Goal: Contribute content: Add original content to the website for others to see

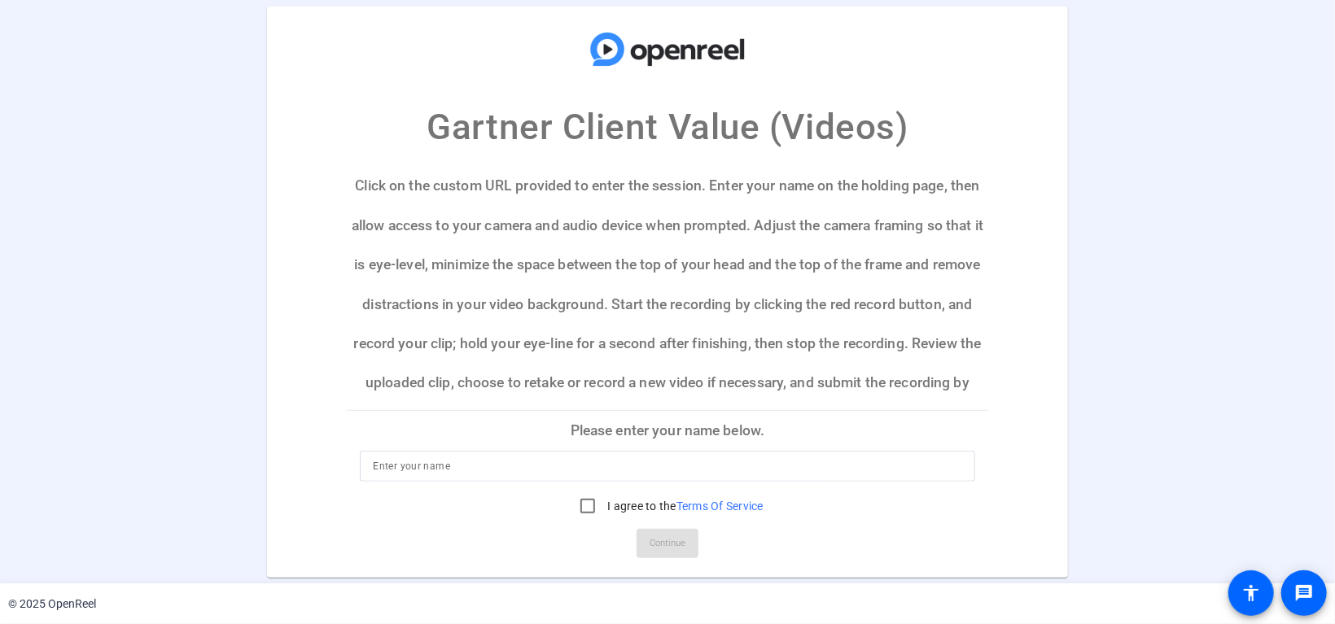
click at [447, 461] on input at bounding box center [667, 467] width 588 height 20
type input "[PERSON_NAME]"
click at [585, 507] on input "I agree to the Terms Of Service" at bounding box center [587, 506] width 33 height 33
checkbox input "true"
click at [668, 540] on span "Continue" at bounding box center [667, 543] width 36 height 24
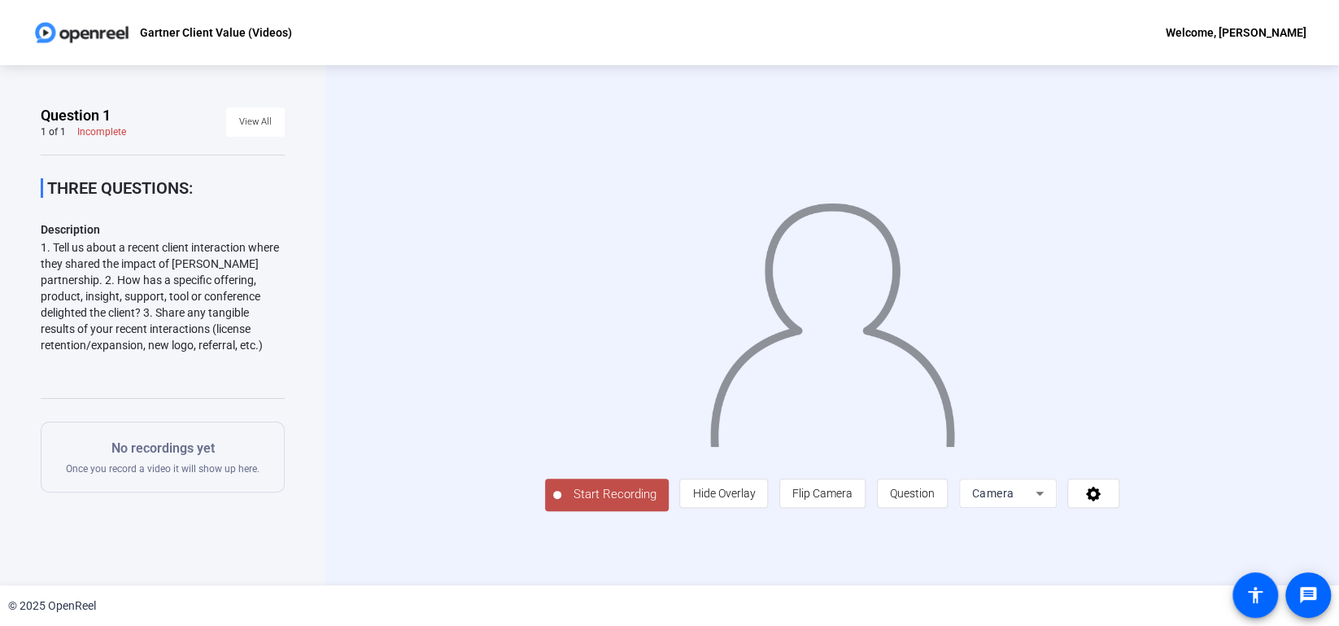
click at [589, 496] on span "Start Recording" at bounding box center [614, 494] width 107 height 19
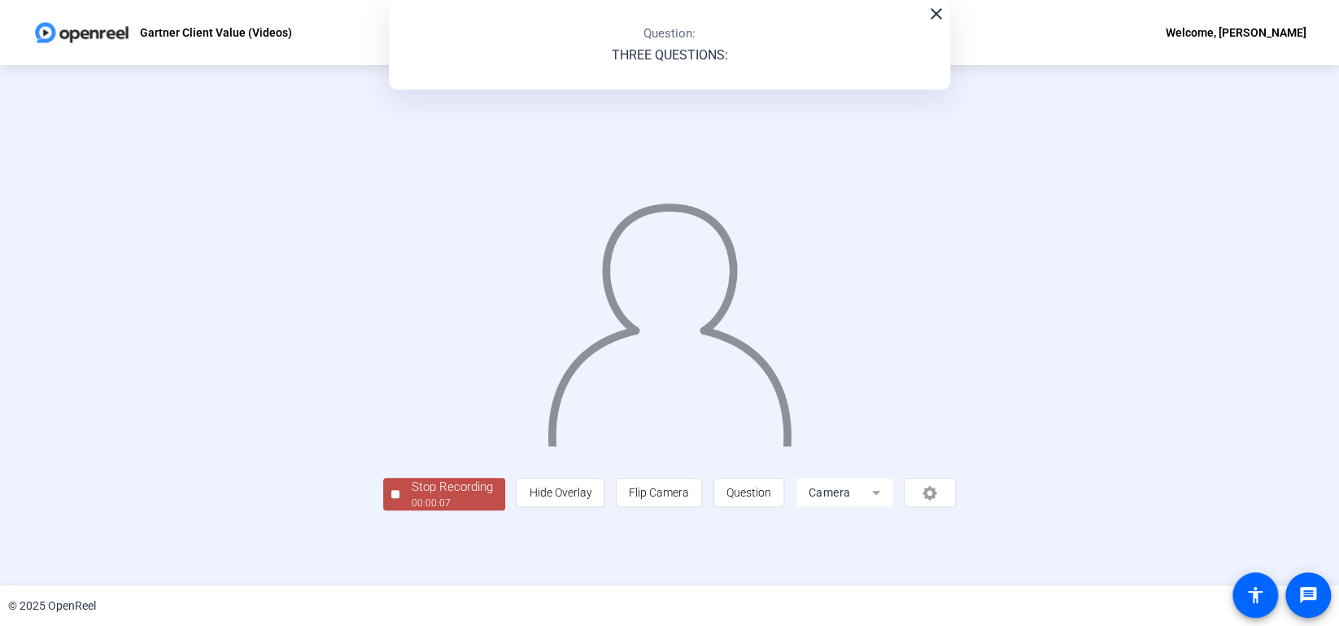
click at [938, 13] on mat-icon "close" at bounding box center [937, 14] width 20 height 20
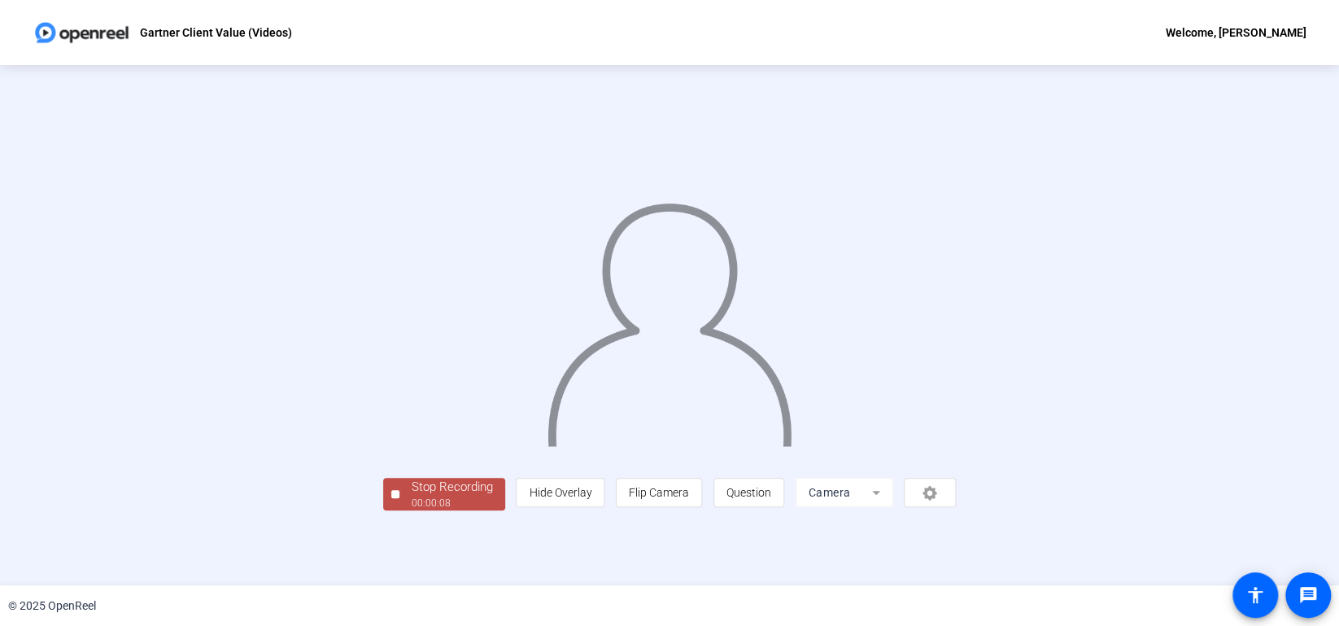
click at [395, 491] on div at bounding box center [395, 494] width 8 height 8
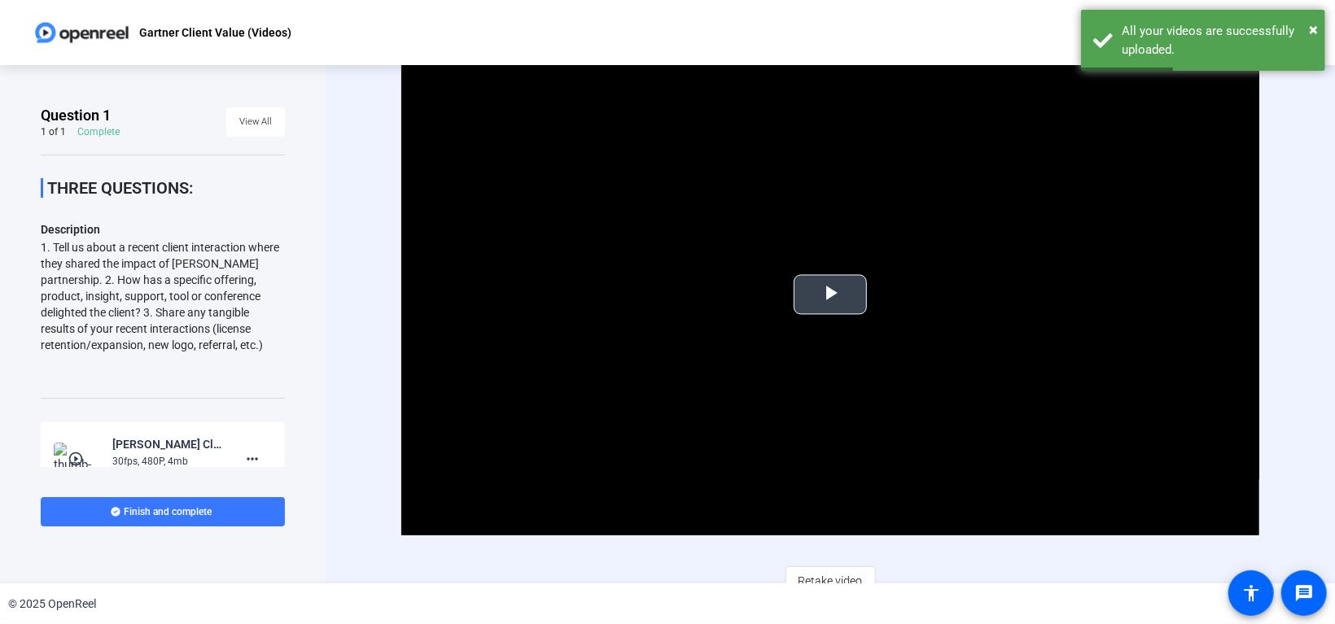
scroll to position [15, 0]
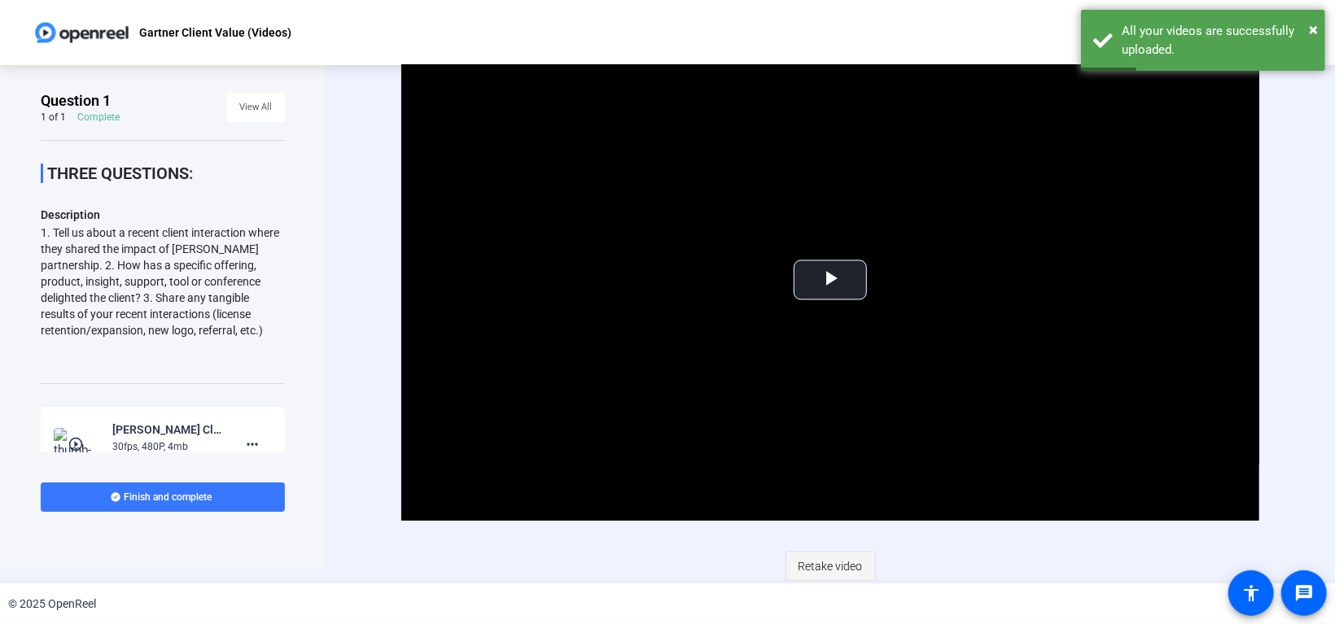
click at [837, 564] on span "Retake video" at bounding box center [830, 566] width 64 height 31
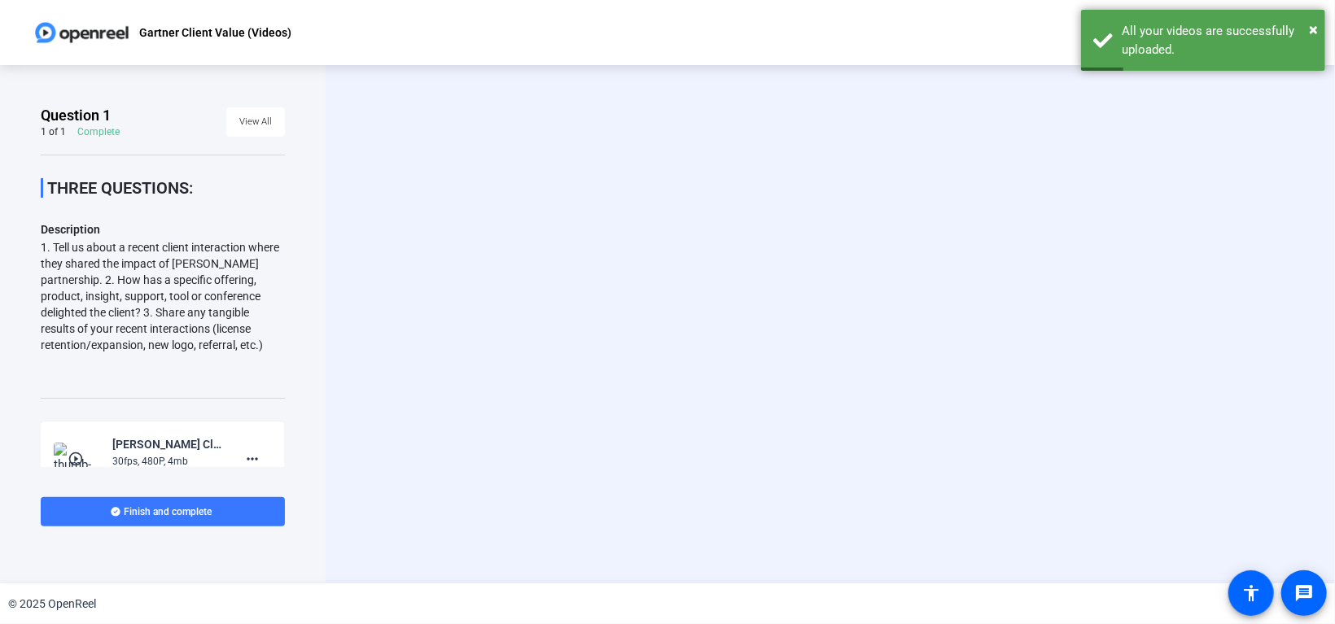
scroll to position [0, 0]
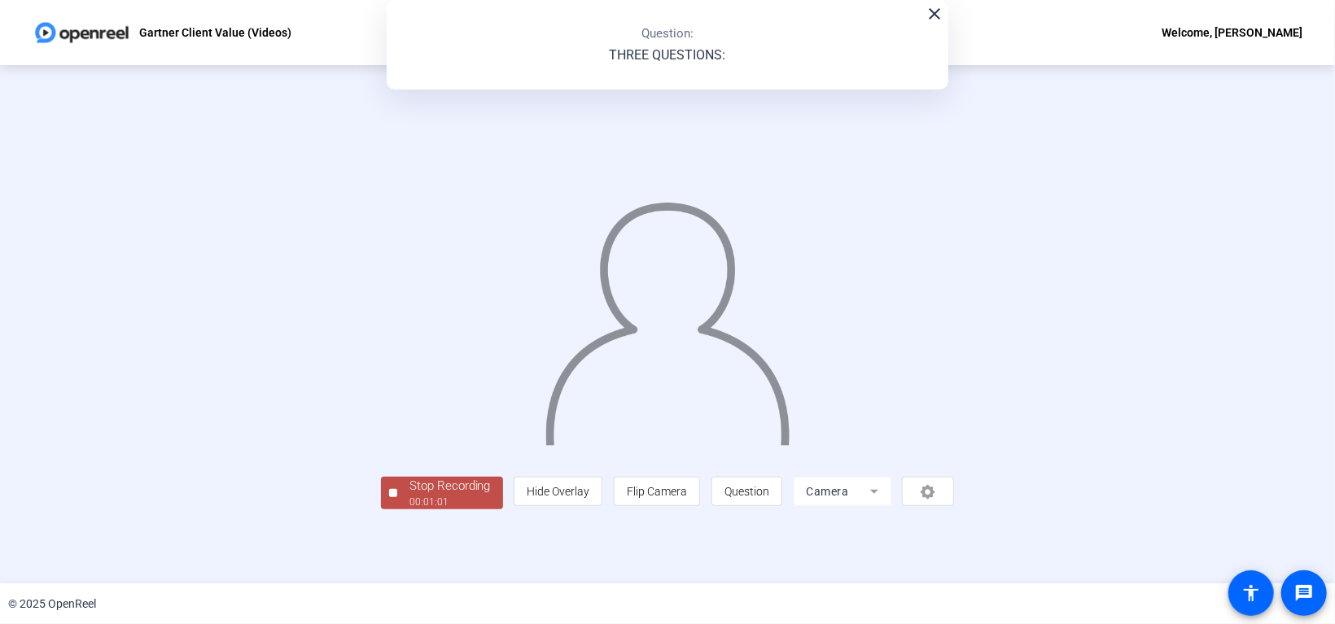
click at [409, 496] on div "Stop Recording" at bounding box center [449, 486] width 81 height 19
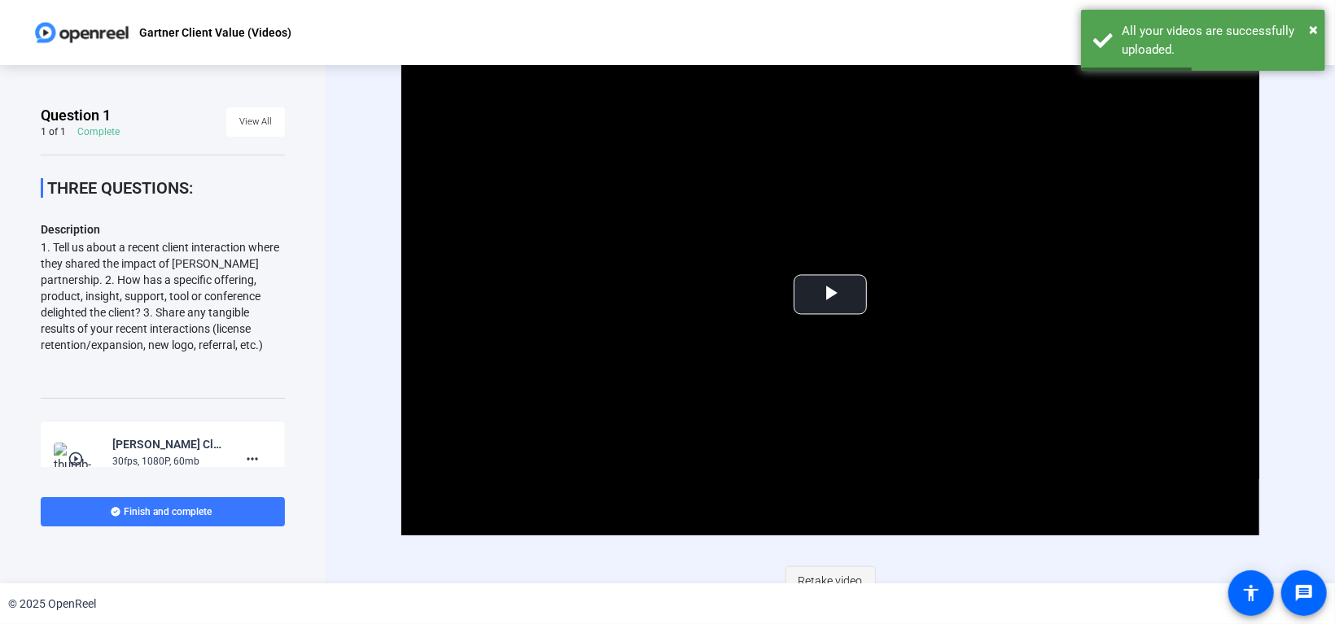
click at [819, 577] on span "Retake video" at bounding box center [830, 581] width 64 height 31
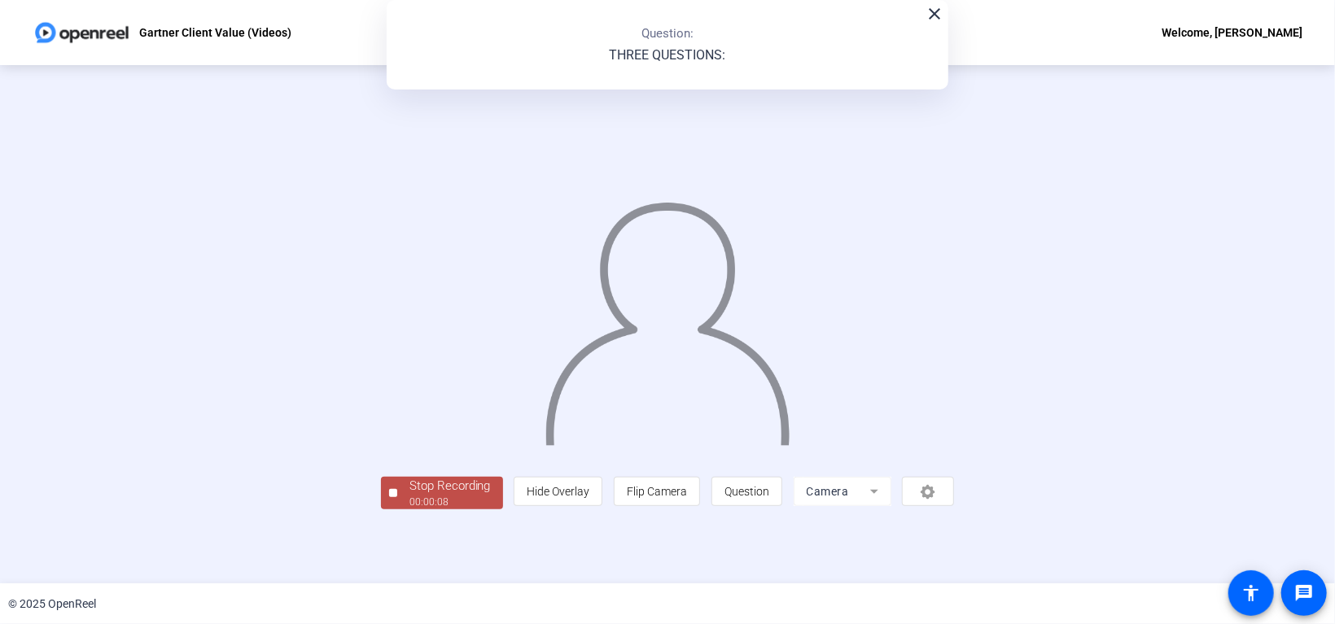
scroll to position [33, 0]
click at [409, 496] on div "Stop Recording" at bounding box center [449, 486] width 81 height 19
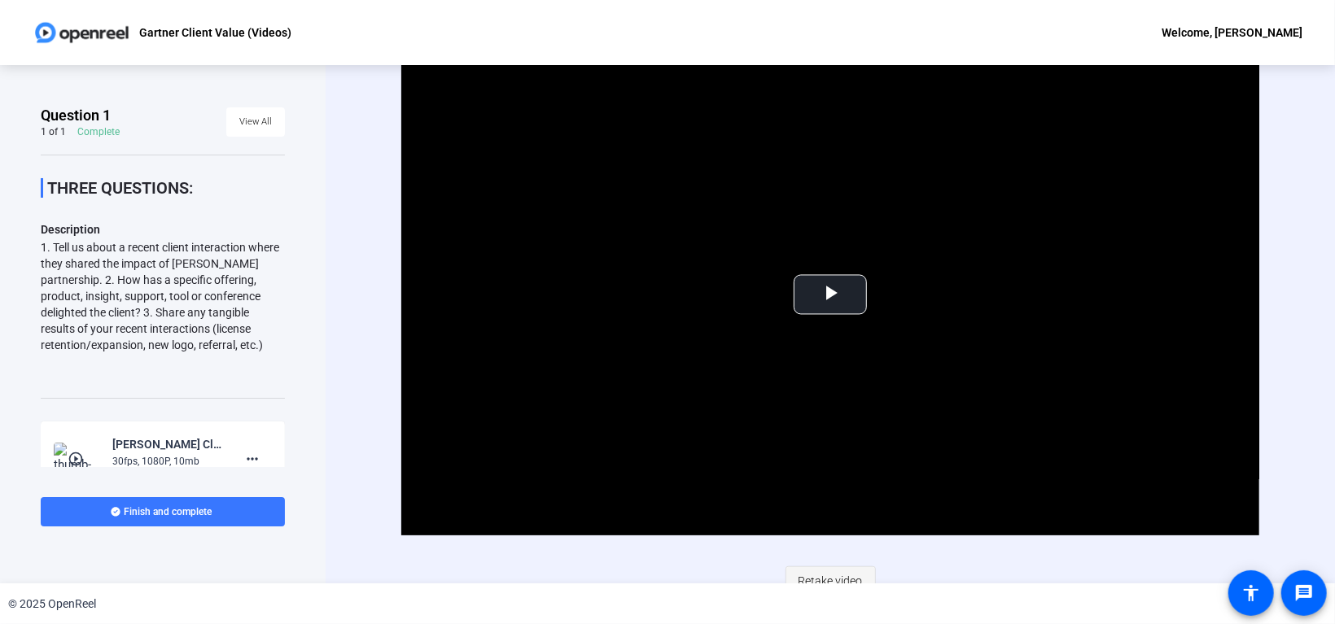
click at [833, 570] on span "Retake video" at bounding box center [830, 581] width 64 height 31
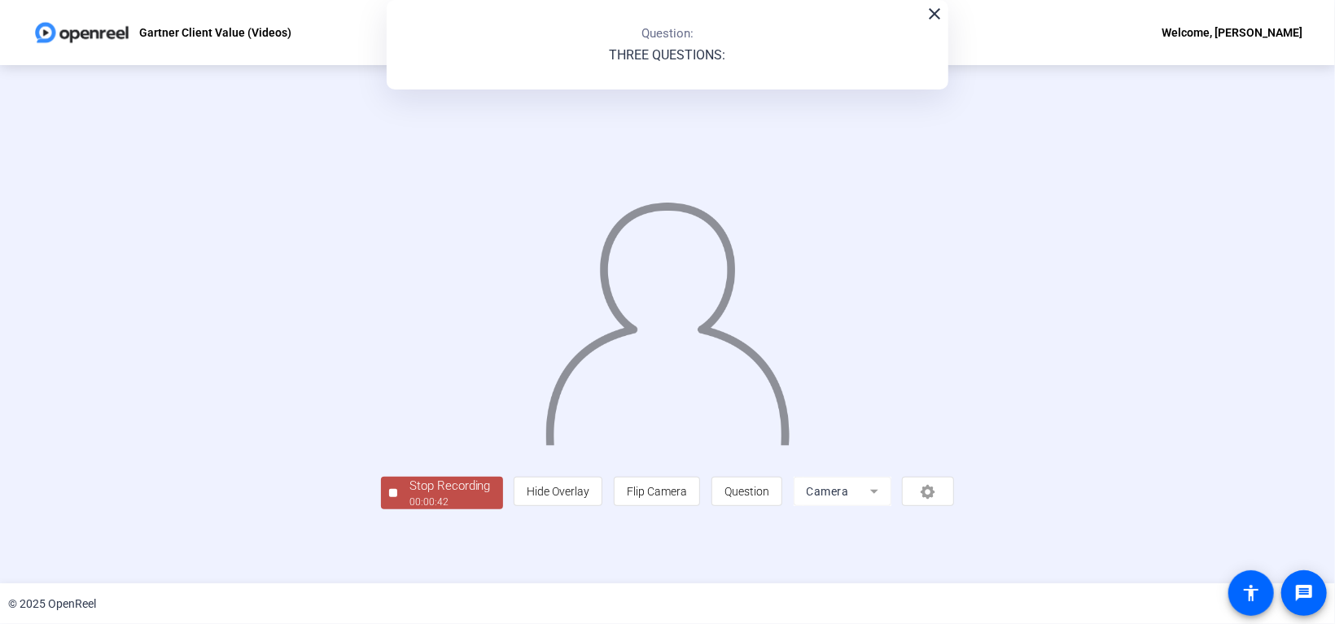
scroll to position [33, 0]
click at [409, 496] on div "Stop Recording" at bounding box center [449, 486] width 81 height 19
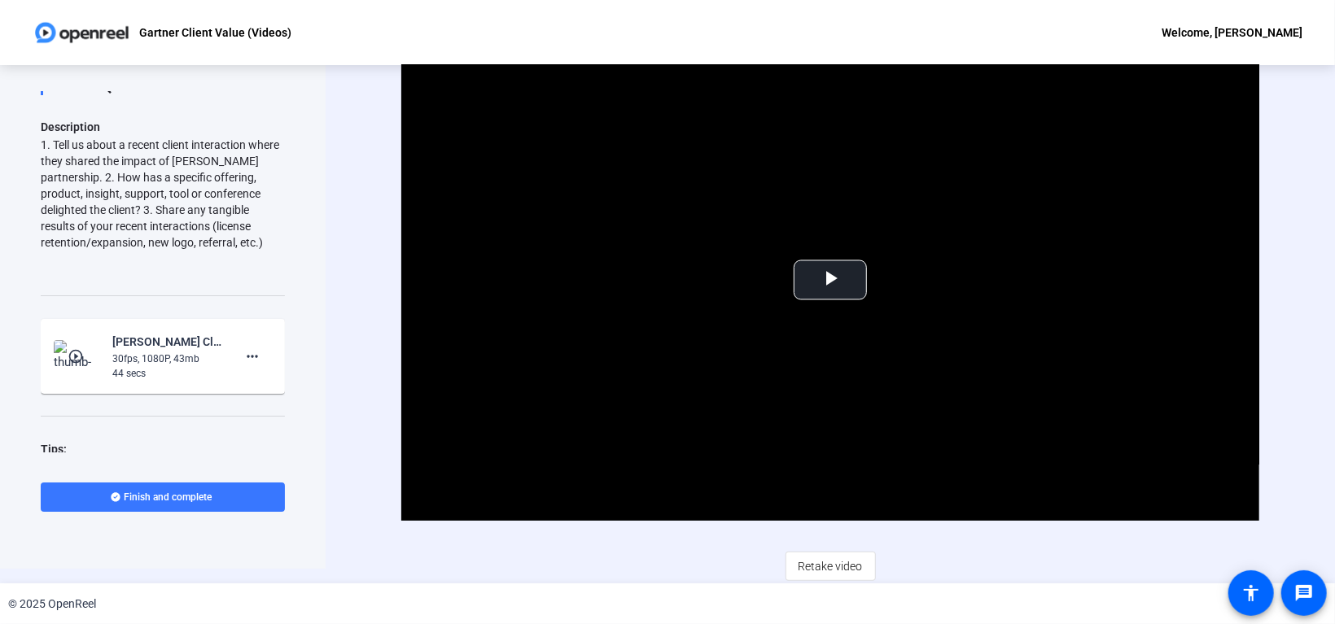
scroll to position [155, 0]
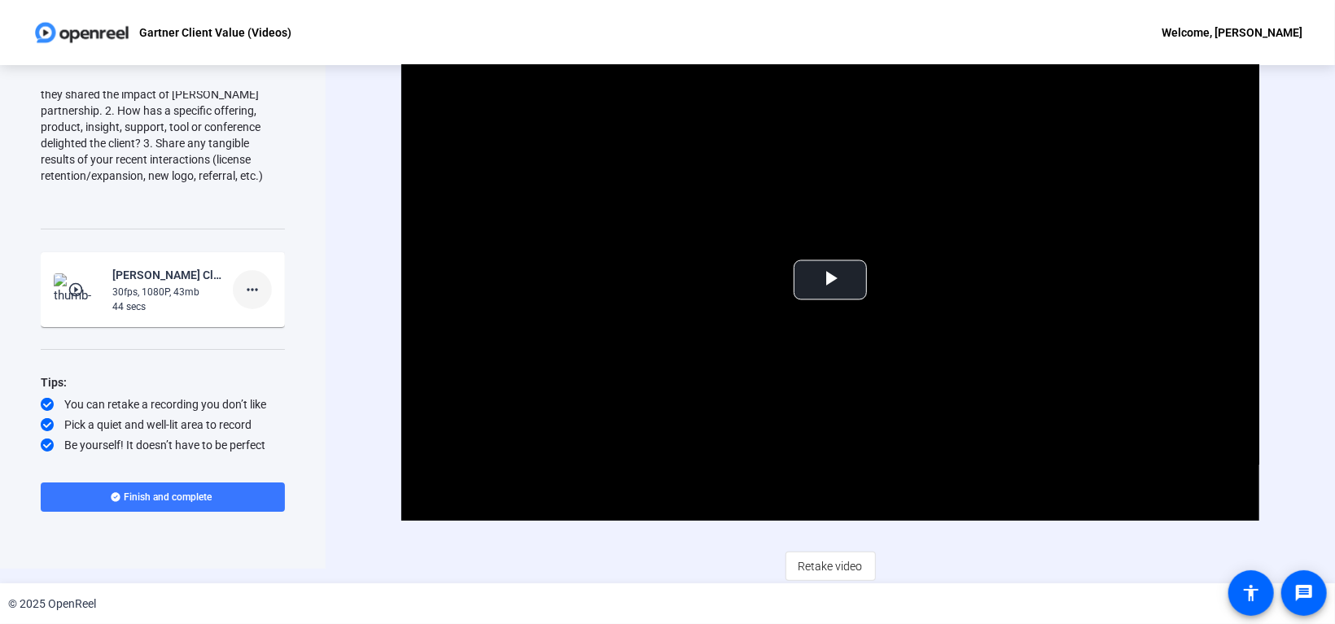
click at [242, 291] on mat-icon "more_horiz" at bounding box center [252, 290] width 20 height 20
click at [260, 317] on span "Delete clip" at bounding box center [270, 322] width 65 height 20
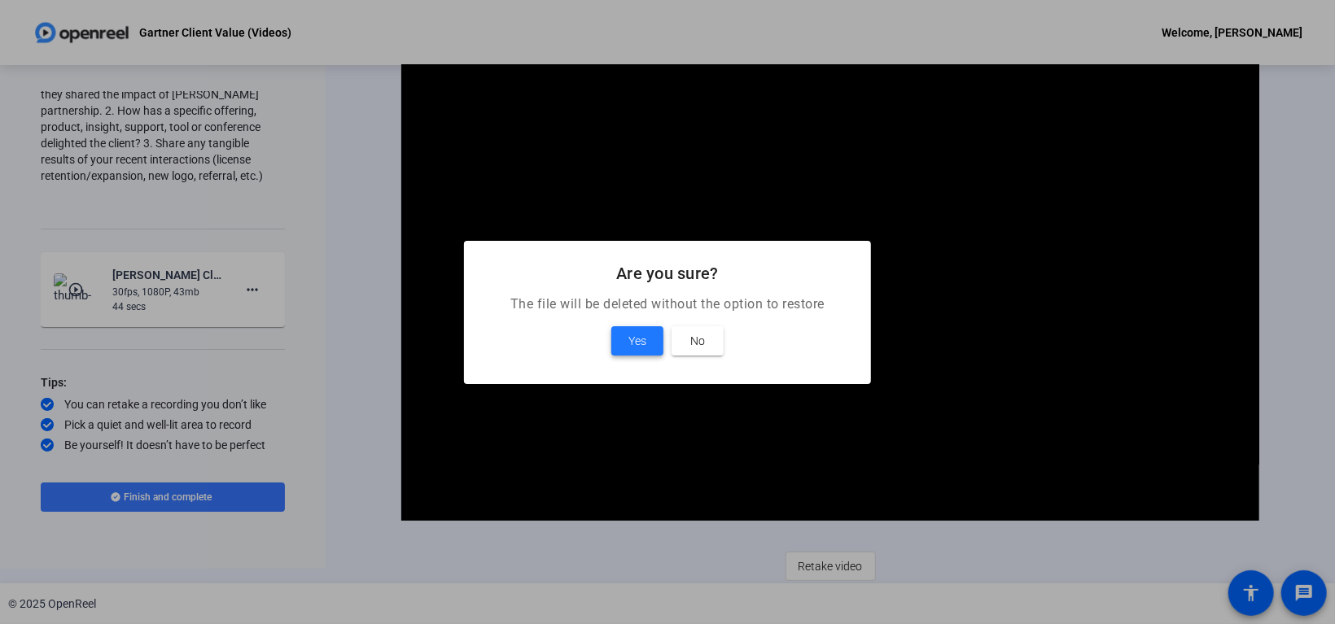
click at [653, 338] on span at bounding box center [637, 340] width 52 height 39
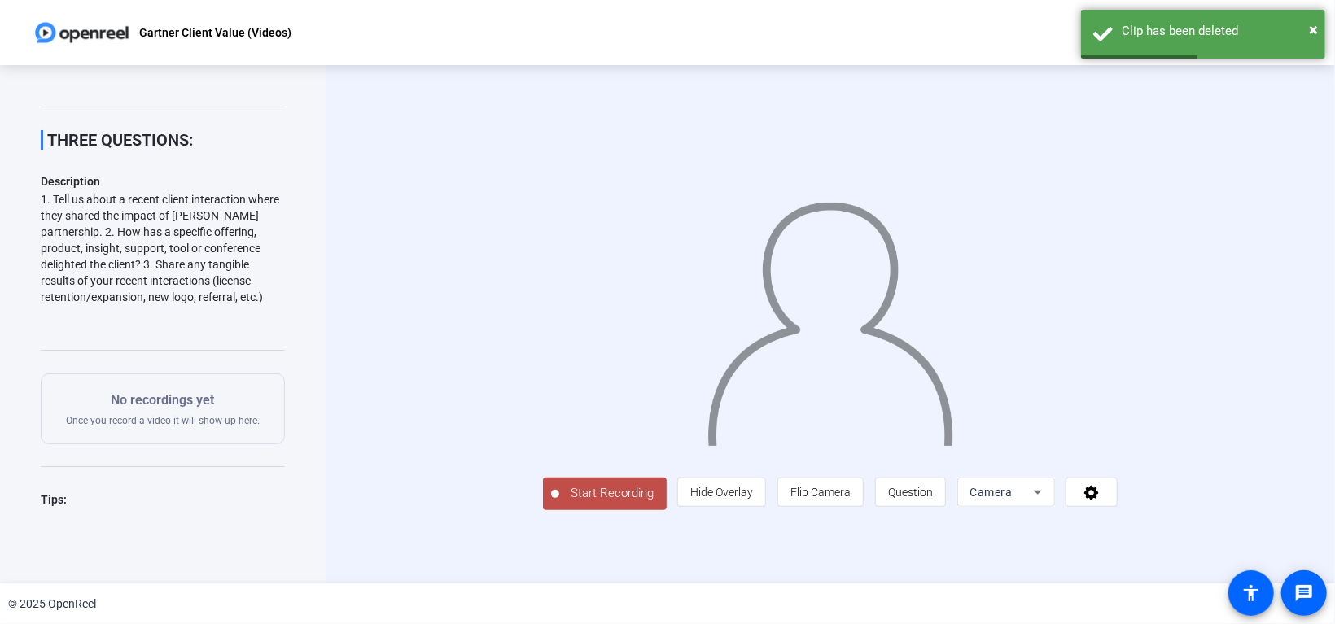
scroll to position [0, 0]
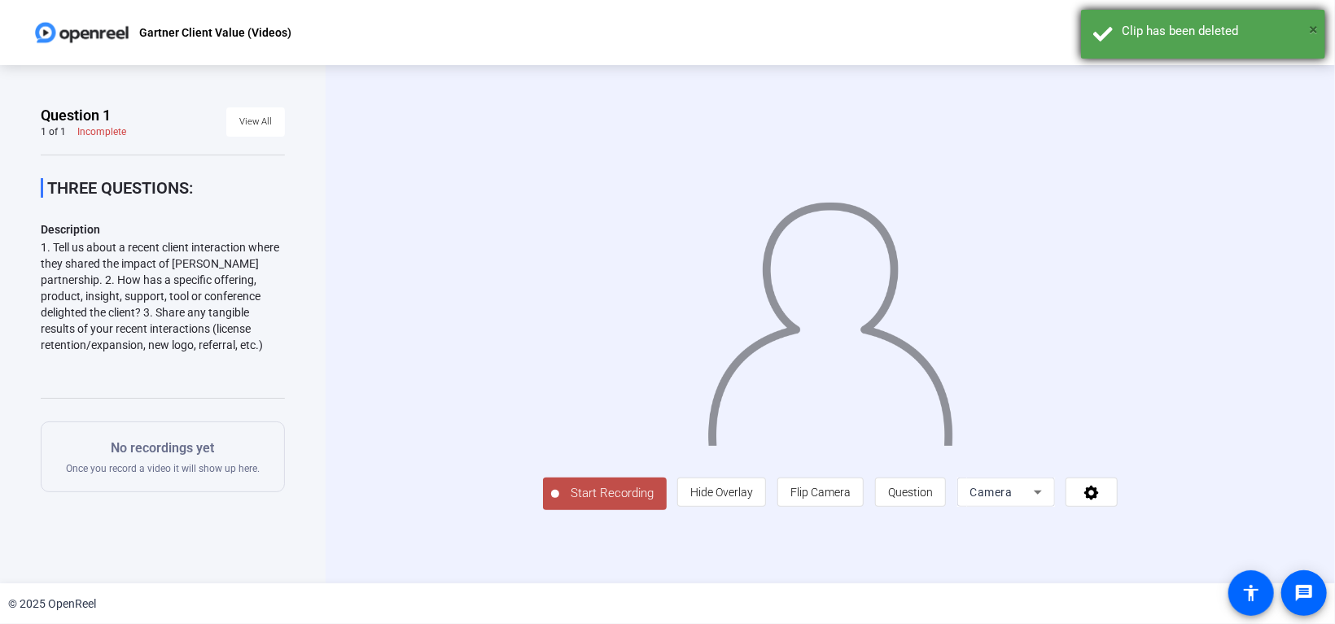
click at [1313, 23] on span "×" at bounding box center [1312, 30] width 9 height 20
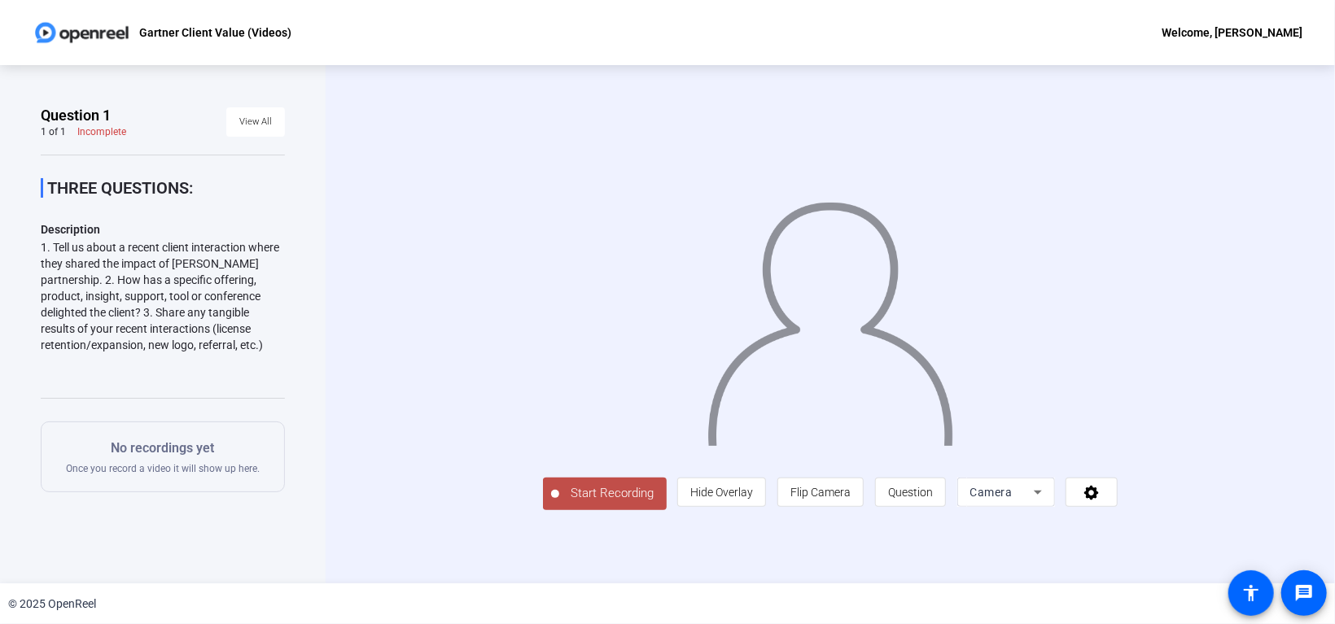
scroll to position [18, 0]
click at [933, 499] on span "Question" at bounding box center [910, 492] width 45 height 13
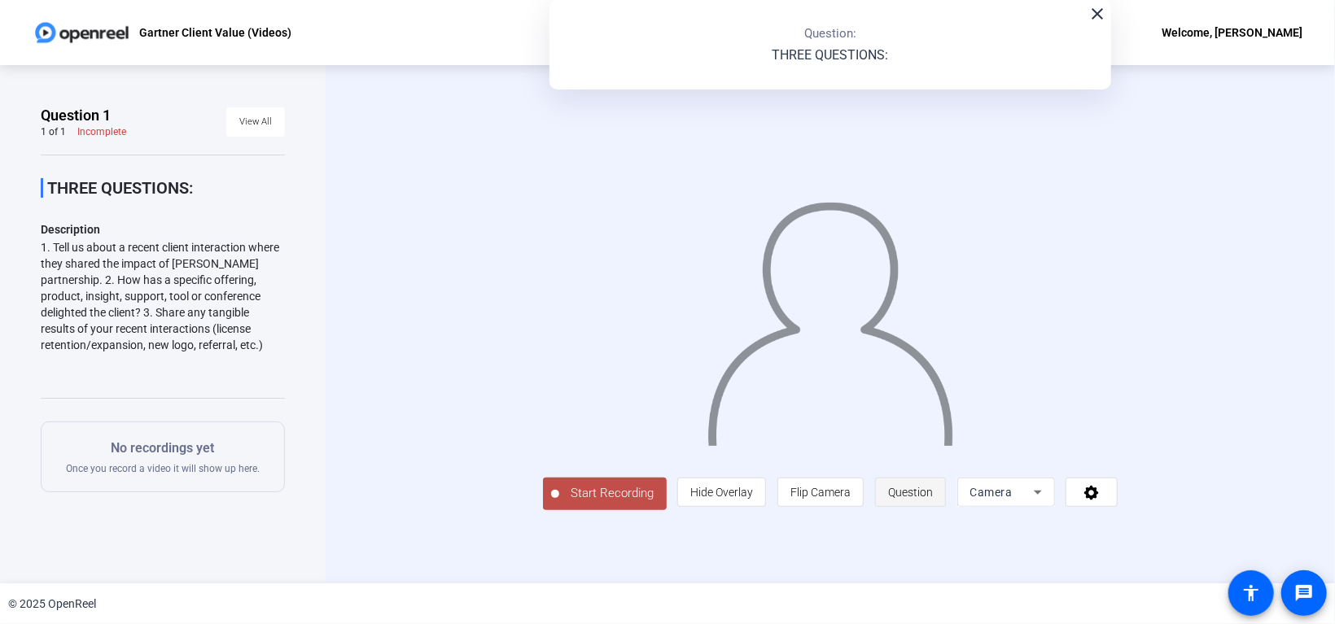
click at [933, 499] on span "Question" at bounding box center [910, 492] width 45 height 13
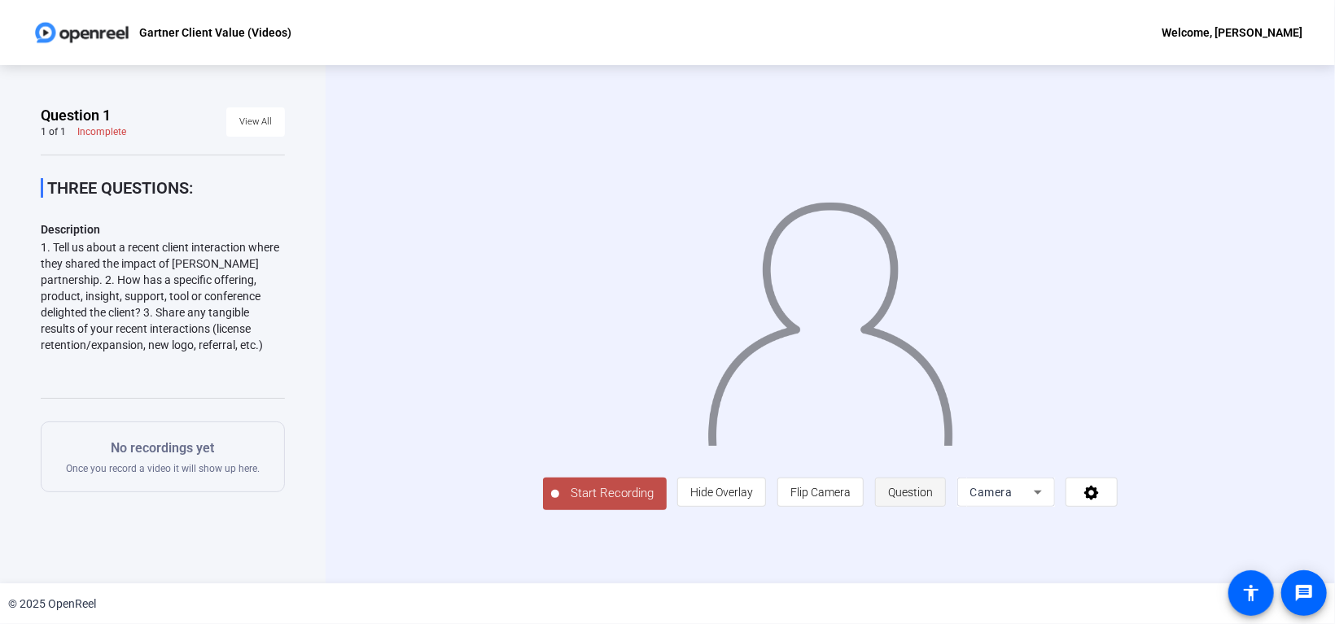
click at [933, 499] on span "Question" at bounding box center [910, 492] width 45 height 13
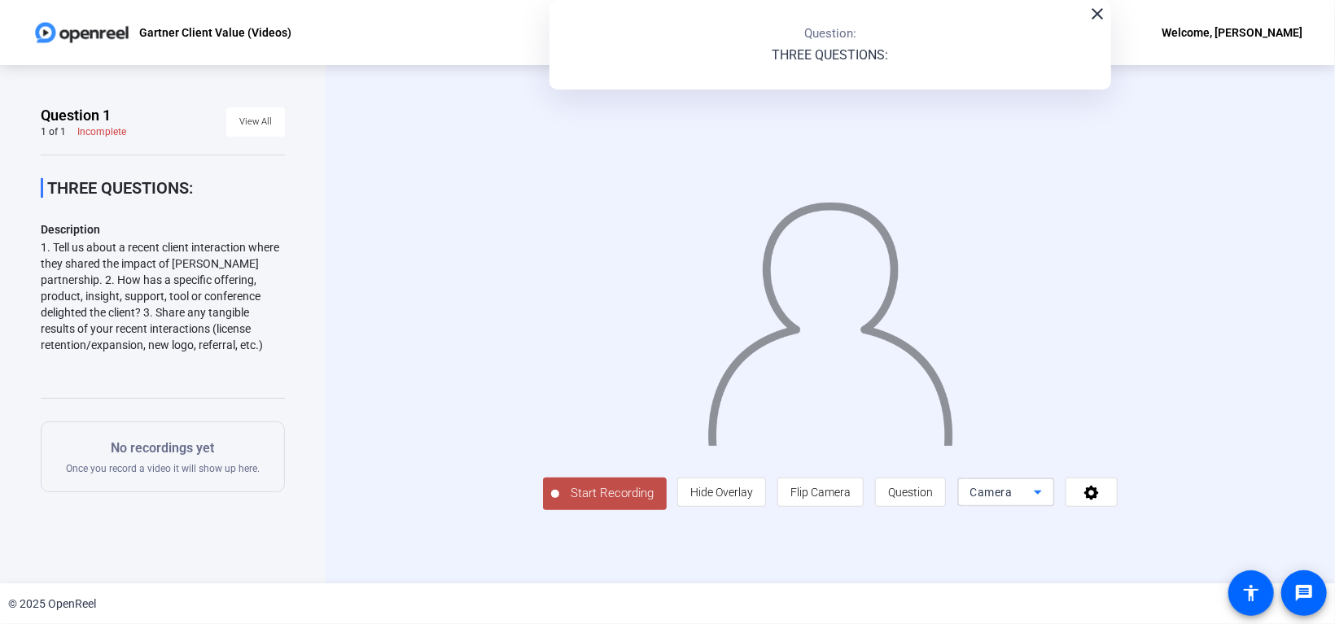
click at [1012, 499] on span "Camera" at bounding box center [991, 492] width 42 height 13
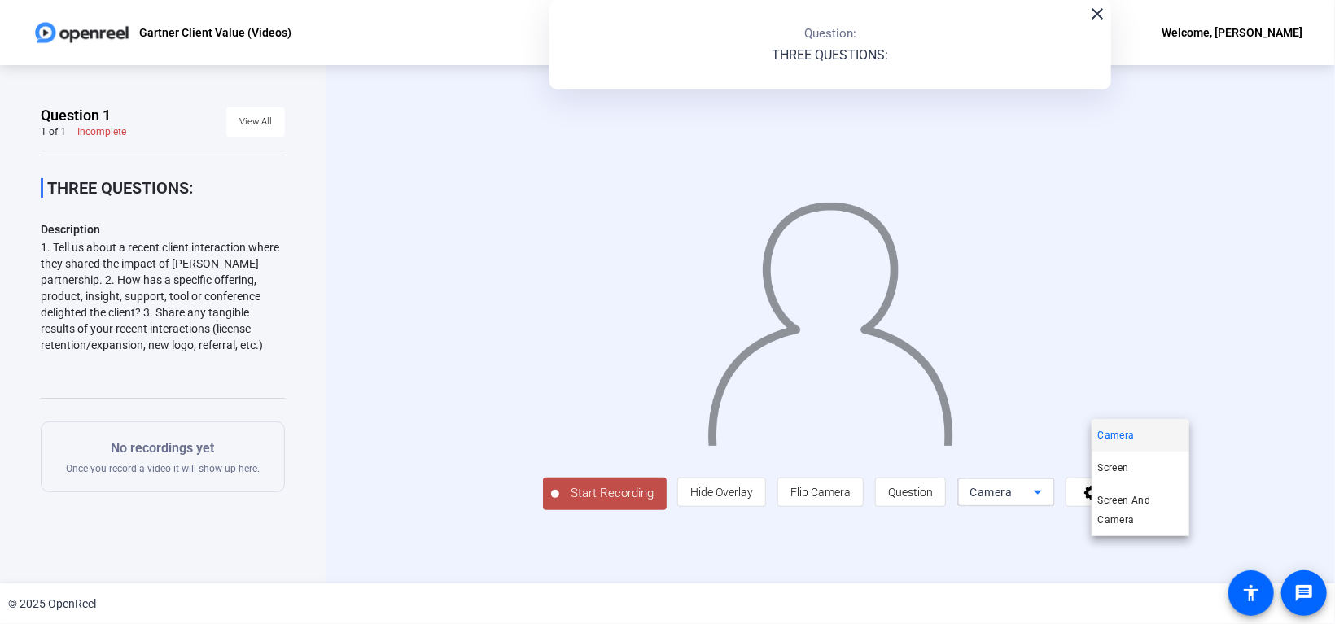
click at [1135, 548] on div at bounding box center [667, 312] width 1335 height 624
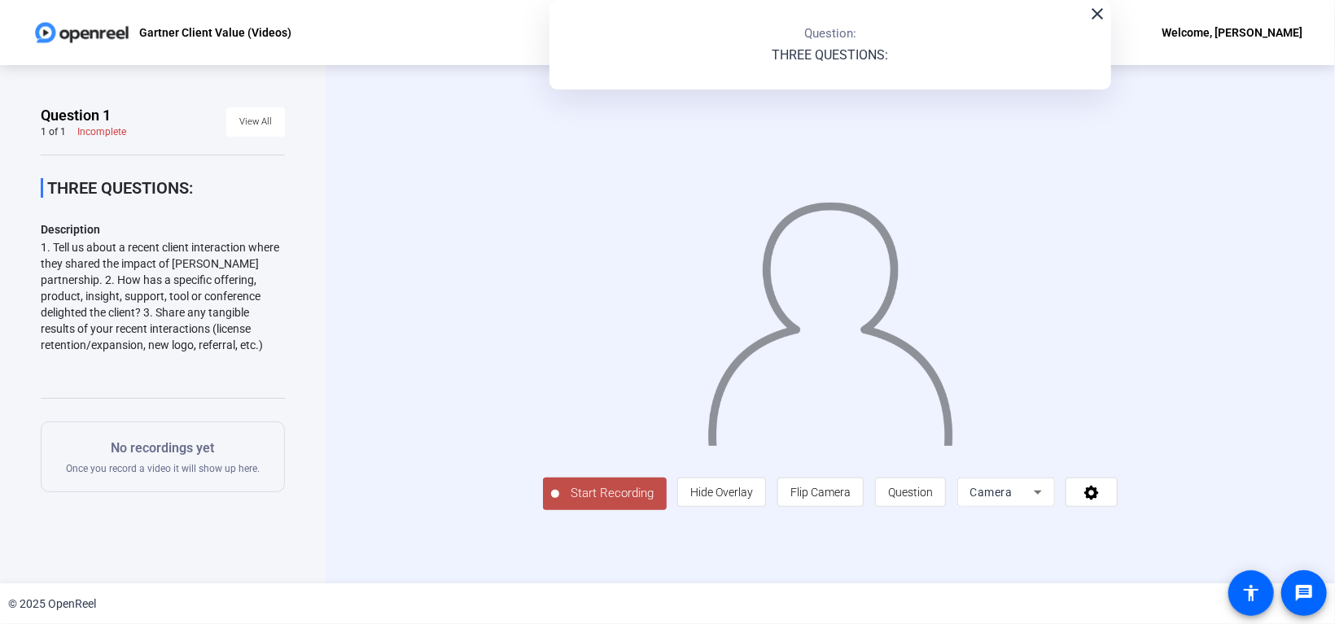
click at [36, 122] on div "Question 1 1 of 1 Incomplete View All THREE QUESTIONS: Description 1. Tell us a…" at bounding box center [162, 324] width 325 height 518
click at [1093, 17] on mat-icon "close" at bounding box center [1097, 14] width 20 height 20
